Goal: Task Accomplishment & Management: Manage account settings

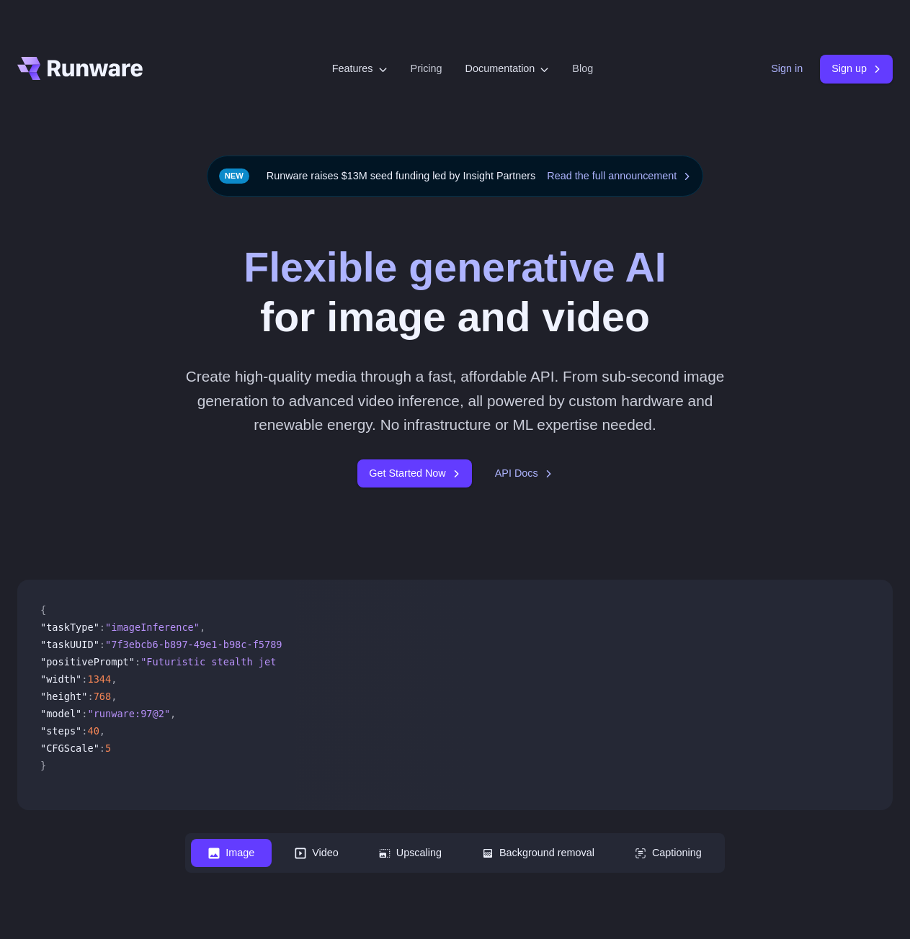
drag, startPoint x: 764, startPoint y: 60, endPoint x: 769, endPoint y: 72, distance: 13.2
click at [771, 60] on div "Sign in Sign up" at bounding box center [832, 69] width 122 height 28
click at [771, 71] on link "Sign in" at bounding box center [787, 69] width 32 height 17
drag, startPoint x: 892, startPoint y: 14, endPoint x: 878, endPoint y: 27, distance: 18.9
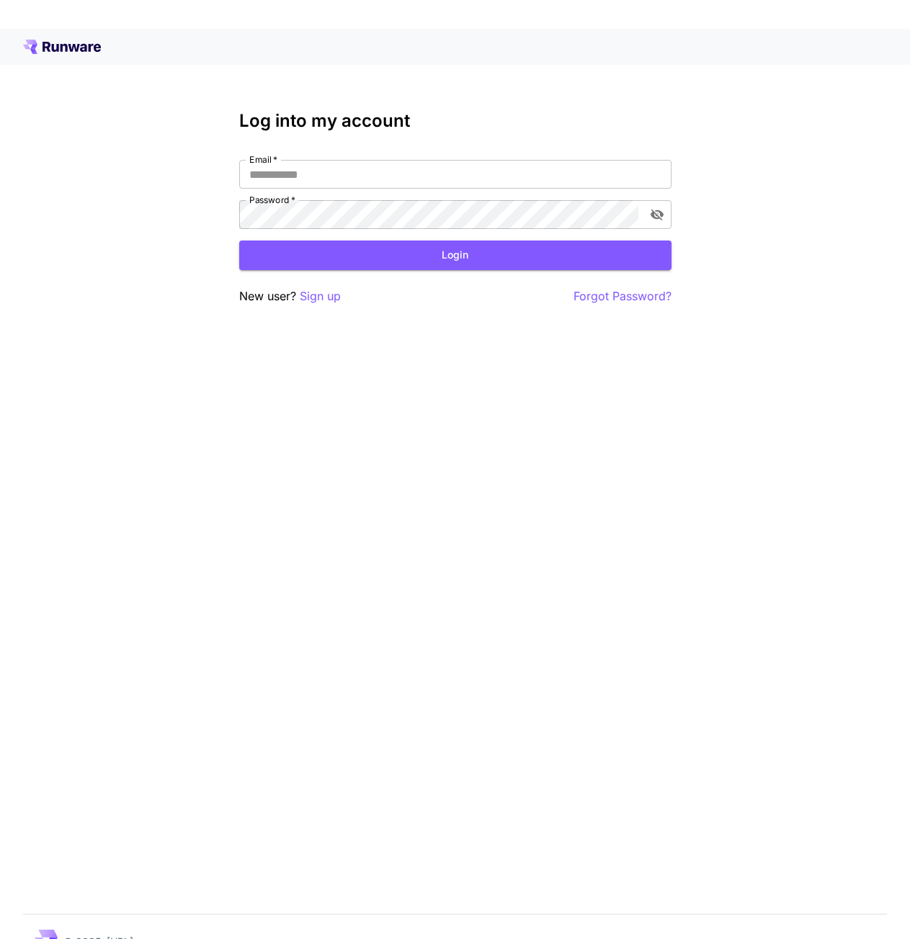
drag, startPoint x: 318, startPoint y: 53, endPoint x: 326, endPoint y: 67, distance: 15.8
click at [318, 53] on div at bounding box center [455, 47] width 864 height 14
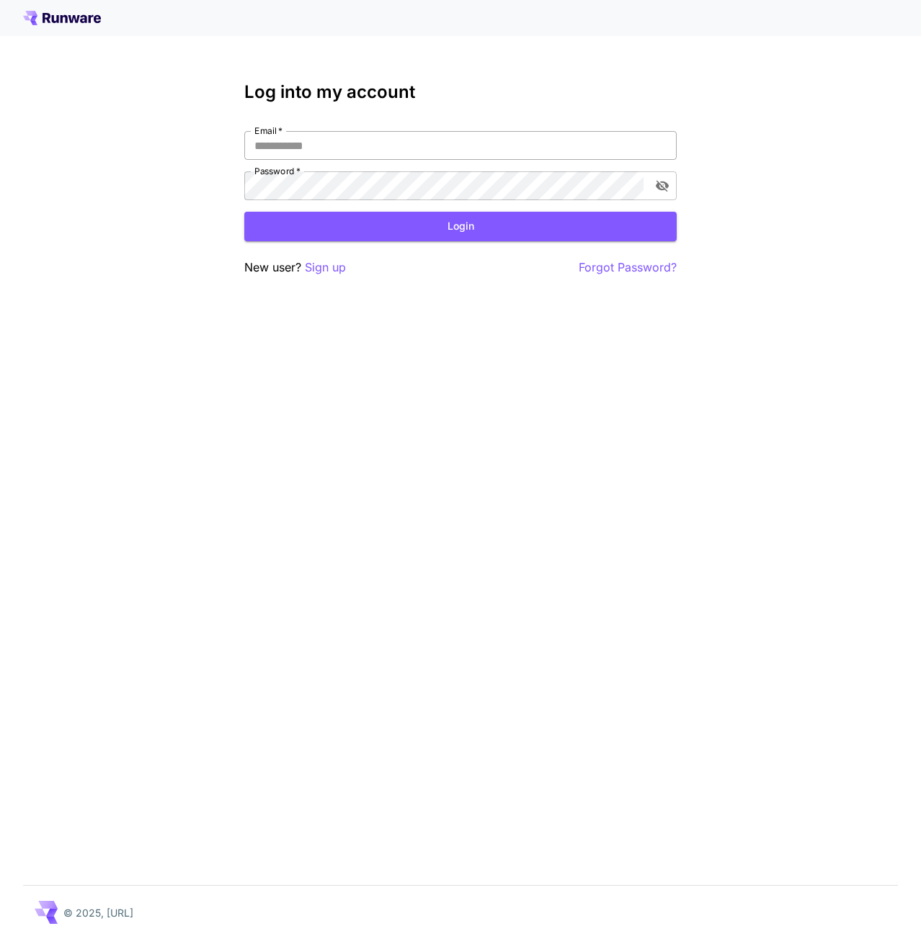
click at [482, 135] on input "Email   *" at bounding box center [460, 145] width 432 height 29
paste input "**********"
type input "**********"
drag, startPoint x: 379, startPoint y: 872, endPoint x: 382, endPoint y: 808, distance: 64.2
click at [377, 872] on div "**********" at bounding box center [460, 469] width 921 height 939
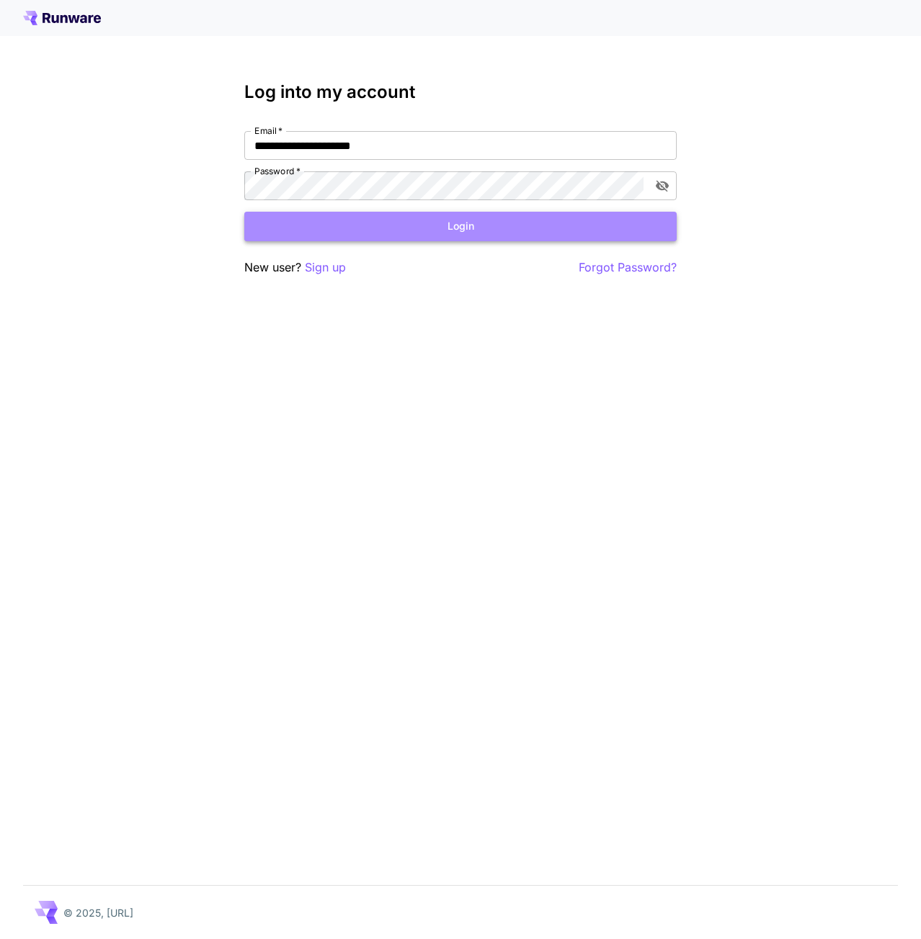
click at [349, 226] on button "Login" at bounding box center [460, 227] width 432 height 30
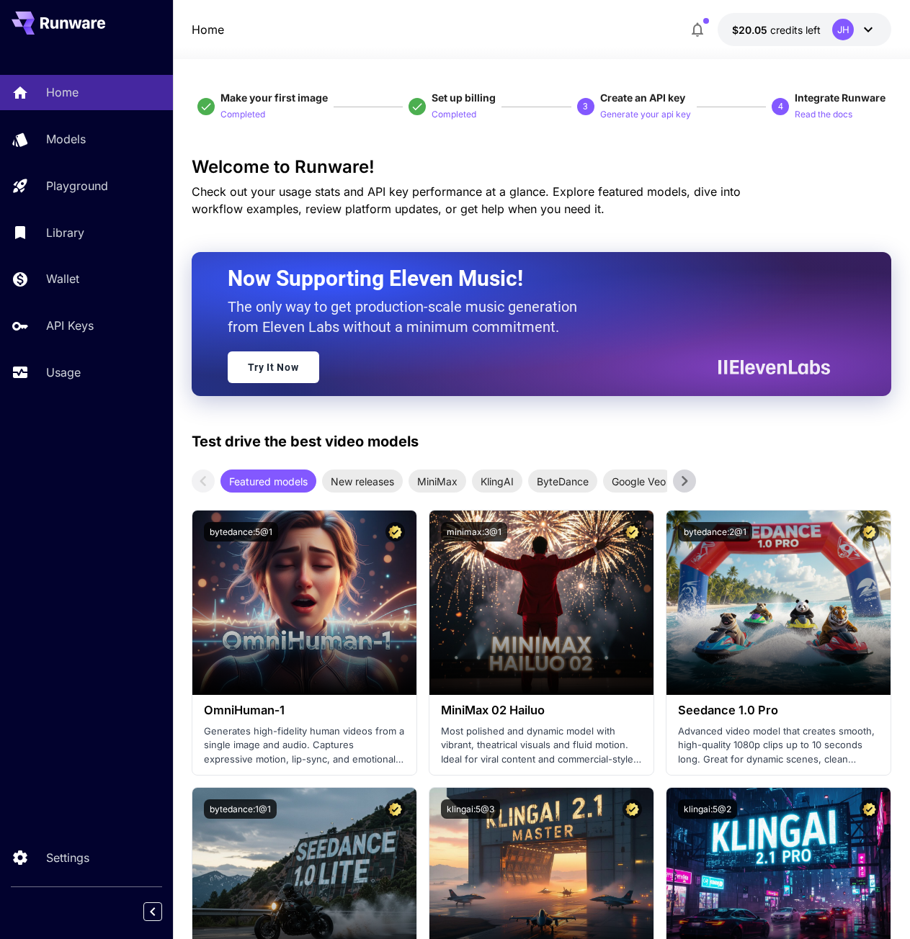
click at [874, 32] on icon at bounding box center [867, 29] width 17 height 17
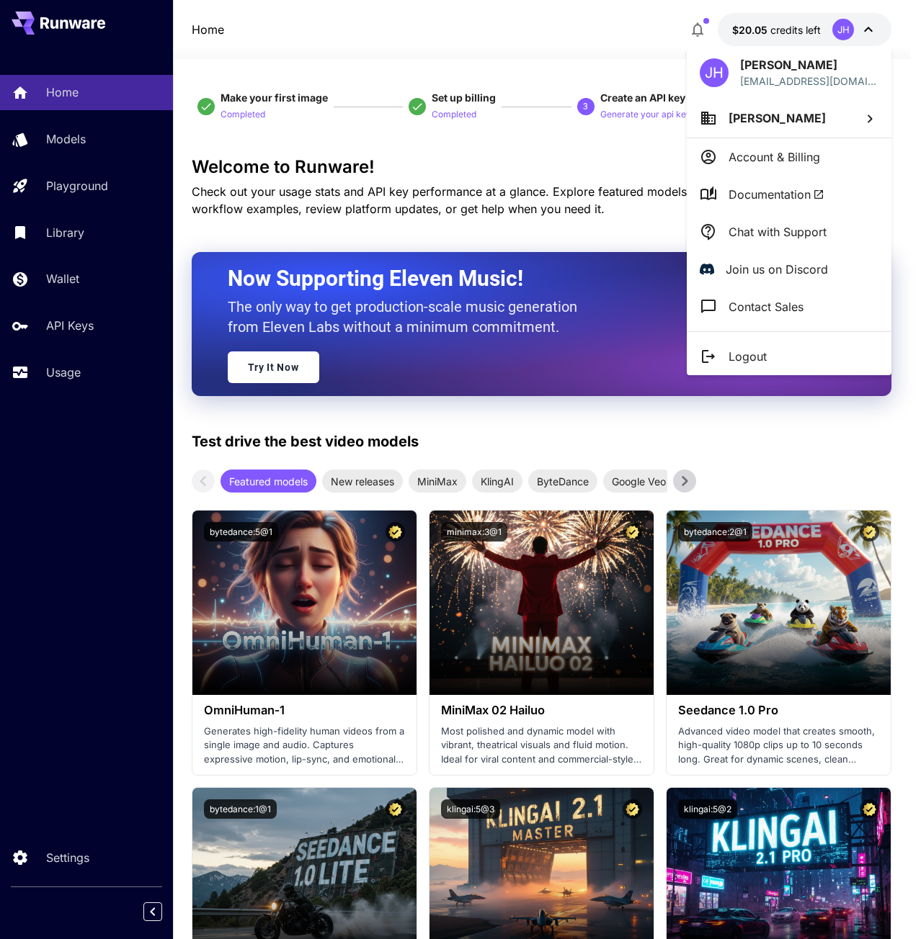
click at [875, 25] on div at bounding box center [460, 469] width 921 height 939
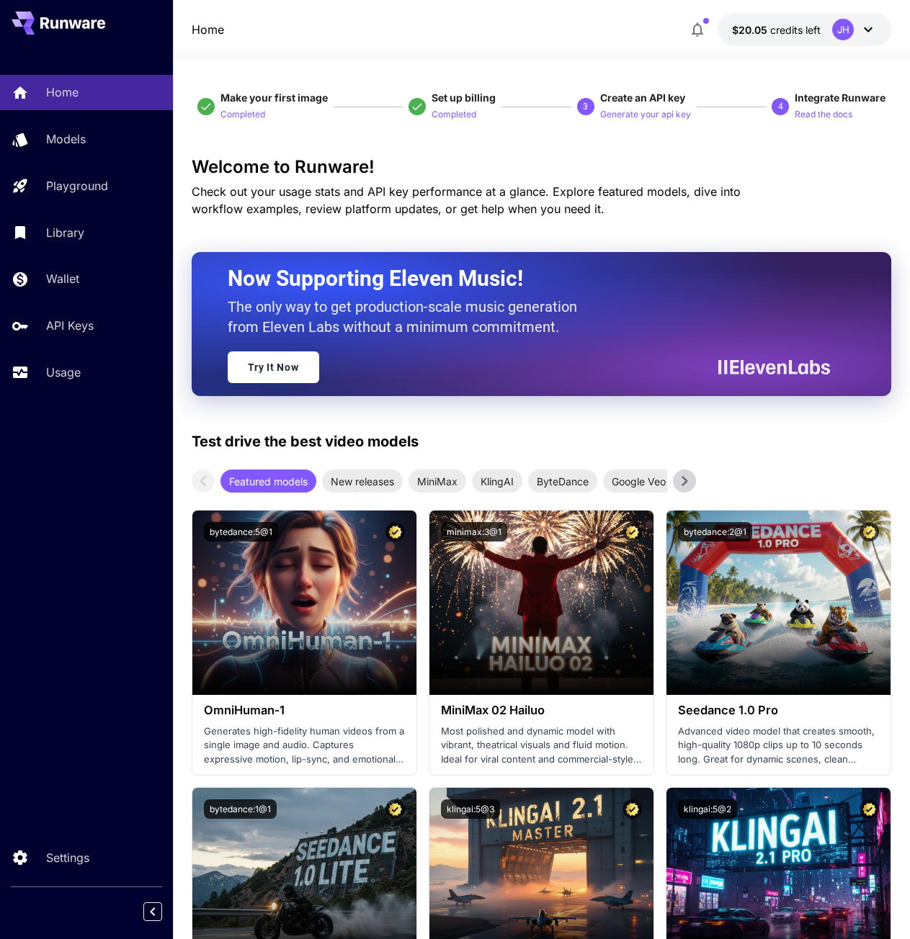
click at [861, 30] on icon at bounding box center [867, 29] width 17 height 17
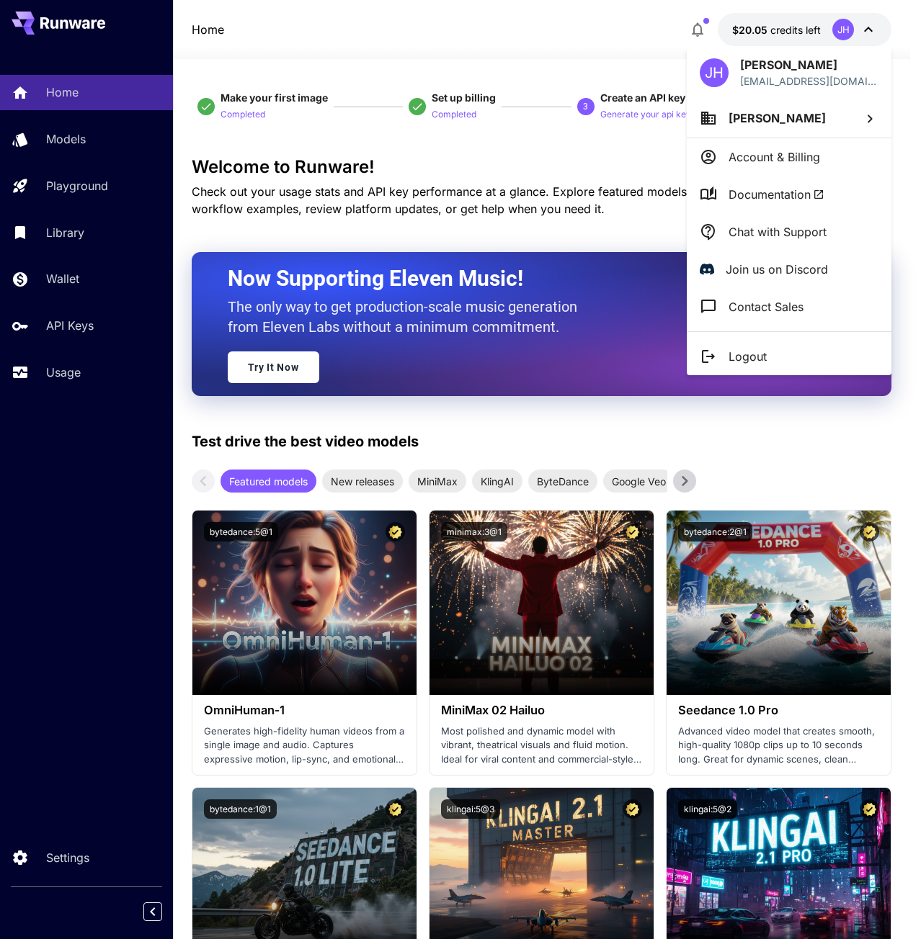
click at [553, 36] on div at bounding box center [460, 469] width 921 height 939
